Goal: Task Accomplishment & Management: Complete application form

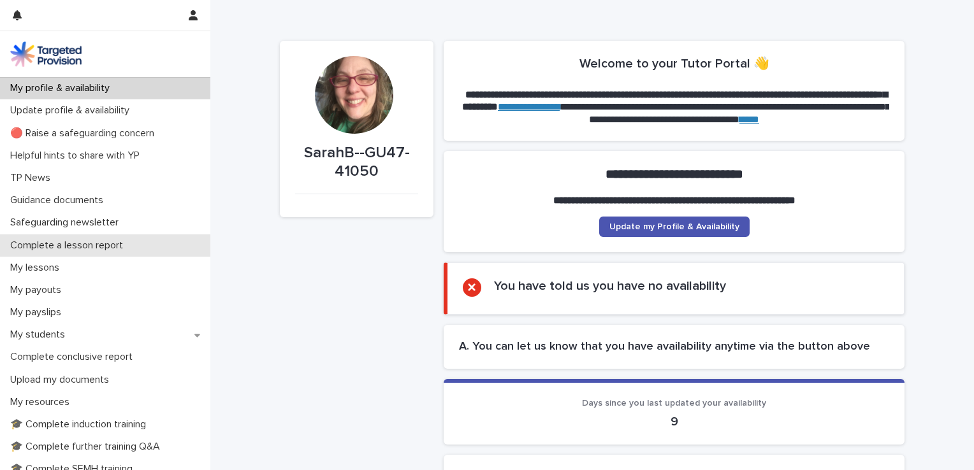
click at [54, 247] on p "Complete a lesson report" at bounding box center [69, 246] width 128 height 12
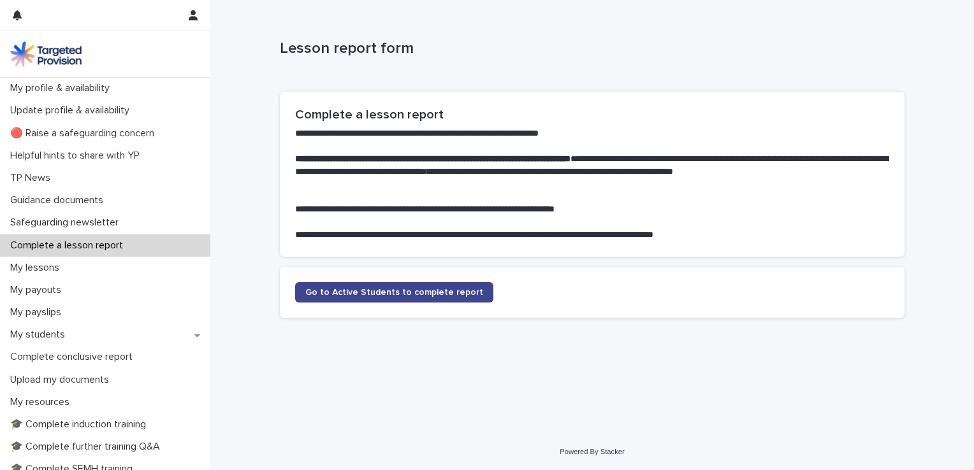
click at [313, 282] on link "Go to Active Students to complete report" at bounding box center [394, 292] width 198 height 20
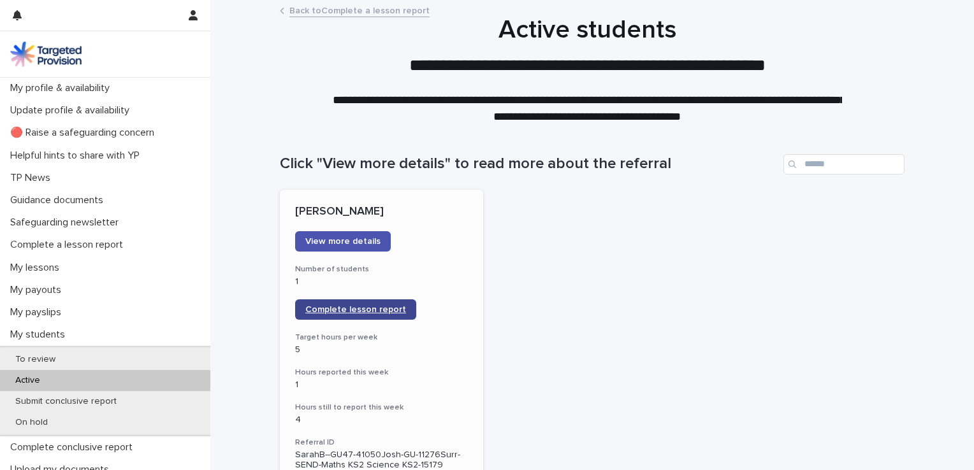
click at [359, 304] on link "Complete lesson report" at bounding box center [355, 310] width 121 height 20
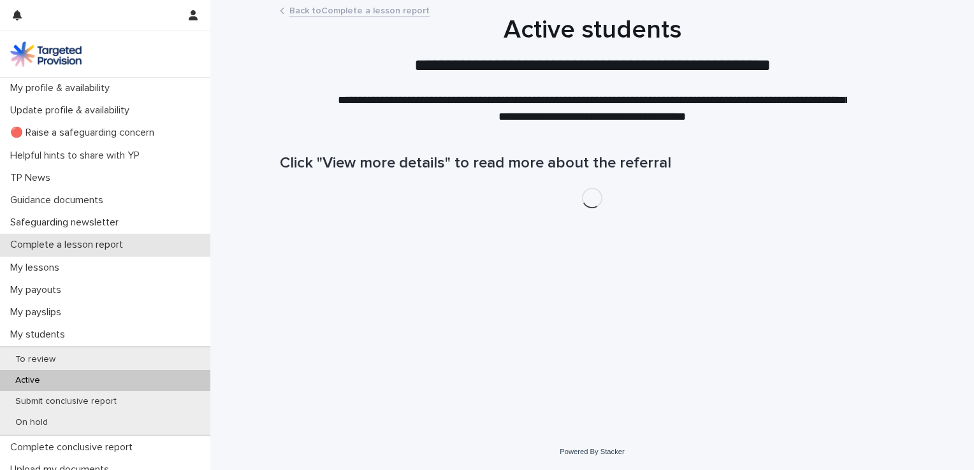
click at [61, 239] on p "Complete a lesson report" at bounding box center [69, 245] width 128 height 12
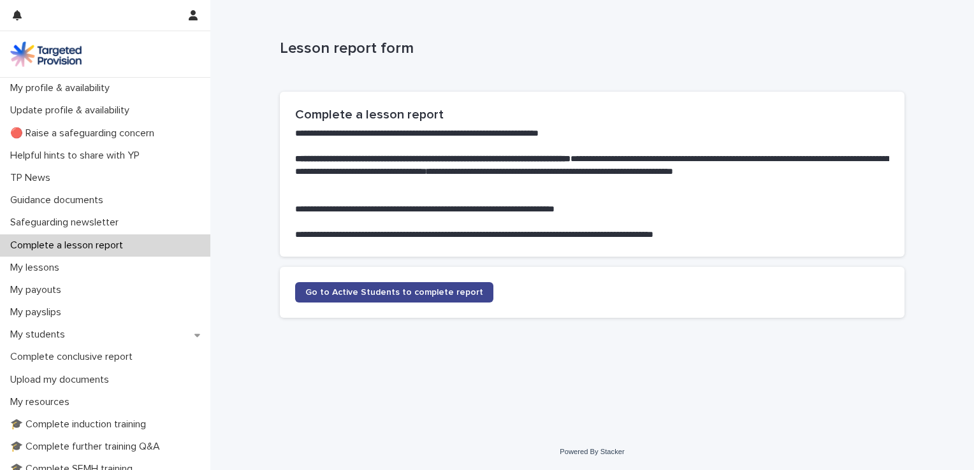
click at [318, 294] on span "Go to Active Students to complete report" at bounding box center [394, 292] width 178 height 9
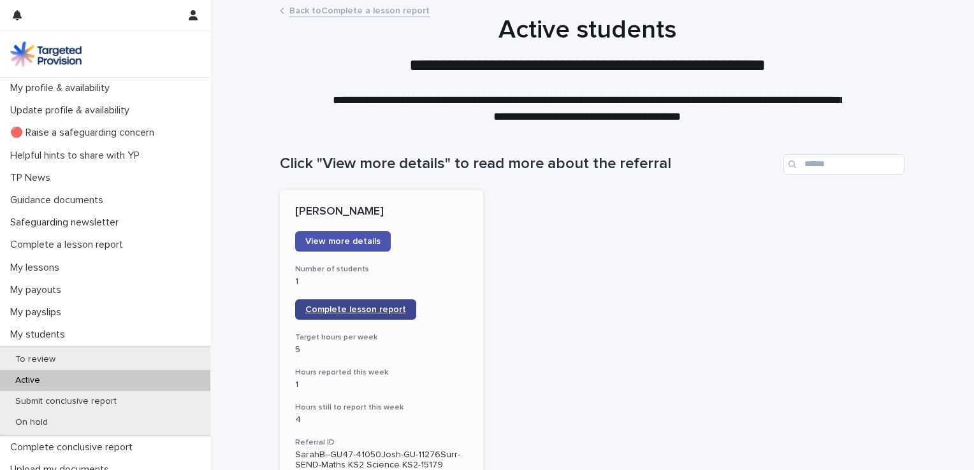
click at [317, 314] on link "Complete lesson report" at bounding box center [355, 310] width 121 height 20
